Goal: Task Accomplishment & Management: Complete application form

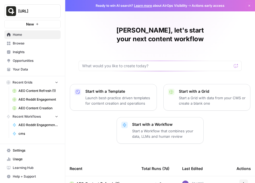
scroll to position [75, 0]
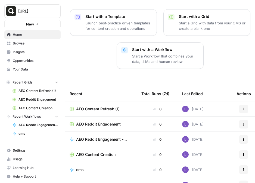
click at [25, 54] on link "Insights" at bounding box center [32, 52] width 56 height 9
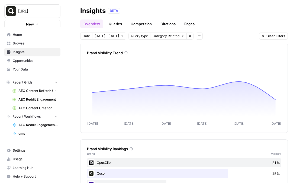
scroll to position [151, 0]
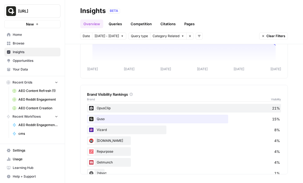
click at [120, 22] on link "Queries" at bounding box center [116, 24] width 20 height 9
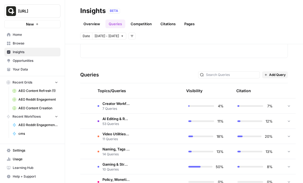
scroll to position [179, 0]
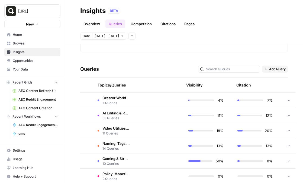
click at [114, 99] on span "Creator Workflows & Pro Tools" at bounding box center [116, 97] width 27 height 5
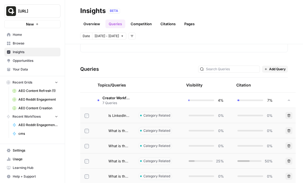
click at [121, 115] on span "Is LinkedIn Learning good for social media marketing skills?" at bounding box center [119, 115] width 21 height 5
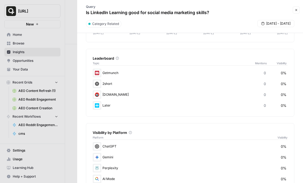
scroll to position [73, 0]
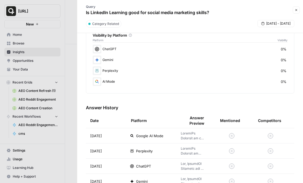
click at [158, 141] on td "Google AI Mode" at bounding box center [151, 135] width 51 height 15
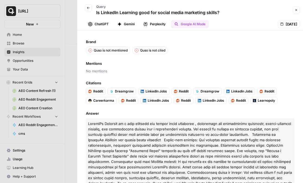
scroll to position [0, 0]
click at [90, 7] on icon "button" at bounding box center [88, 7] width 3 height 3
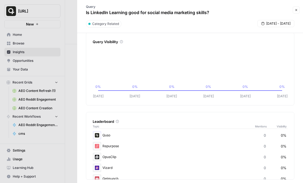
scroll to position [10, 0]
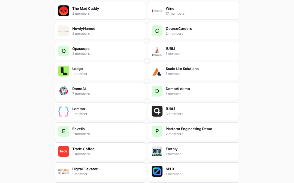
scroll to position [891, 0]
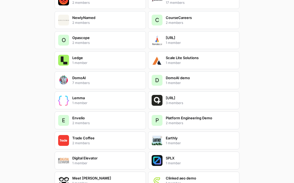
click at [160, 92] on div "[URL] 3 members" at bounding box center [193, 100] width 91 height 18
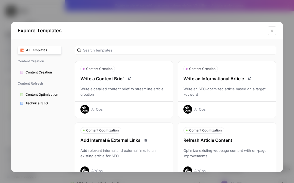
click at [275, 31] on button "Close modal" at bounding box center [271, 30] width 9 height 9
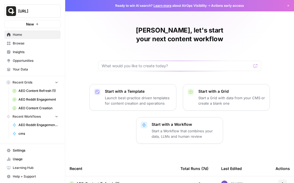
click at [37, 48] on link "Insights" at bounding box center [32, 52] width 56 height 9
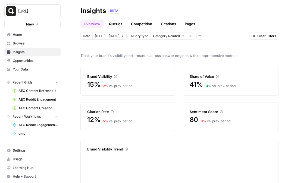
click at [35, 43] on span "Browse" at bounding box center [35, 43] width 45 height 5
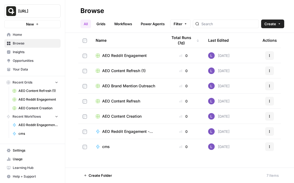
click at [271, 129] on button "Actions" at bounding box center [269, 131] width 9 height 9
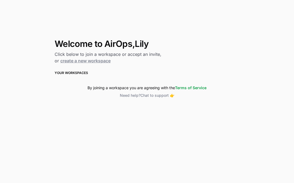
click at [89, 63] on link "create a new workspace" at bounding box center [85, 60] width 50 height 5
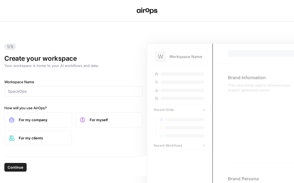
click at [56, 88] on div at bounding box center [73, 91] width 138 height 10
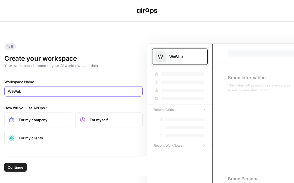
type input "WeWeb"
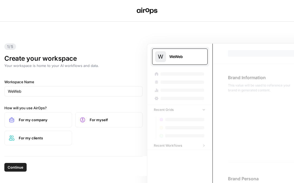
click at [18, 171] on button "Continue" at bounding box center [15, 167] width 22 height 9
click at [39, 123] on label "For my company" at bounding box center [38, 119] width 68 height 15
click at [19, 170] on span "Continue" at bounding box center [16, 167] width 16 height 5
